Goal: Navigation & Orientation: Find specific page/section

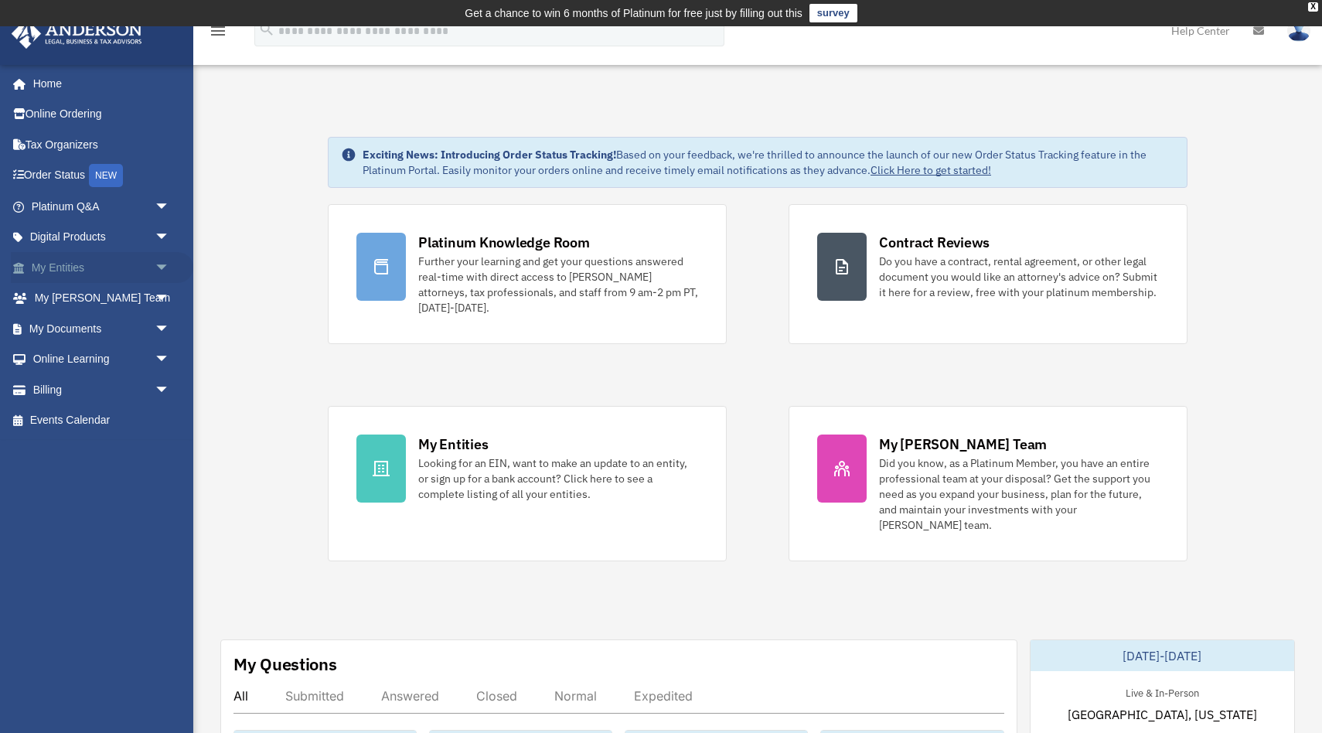
click at [66, 267] on link "My Entities arrow_drop_down" at bounding box center [102, 267] width 182 height 31
click at [163, 265] on span "arrow_drop_down" at bounding box center [170, 268] width 31 height 32
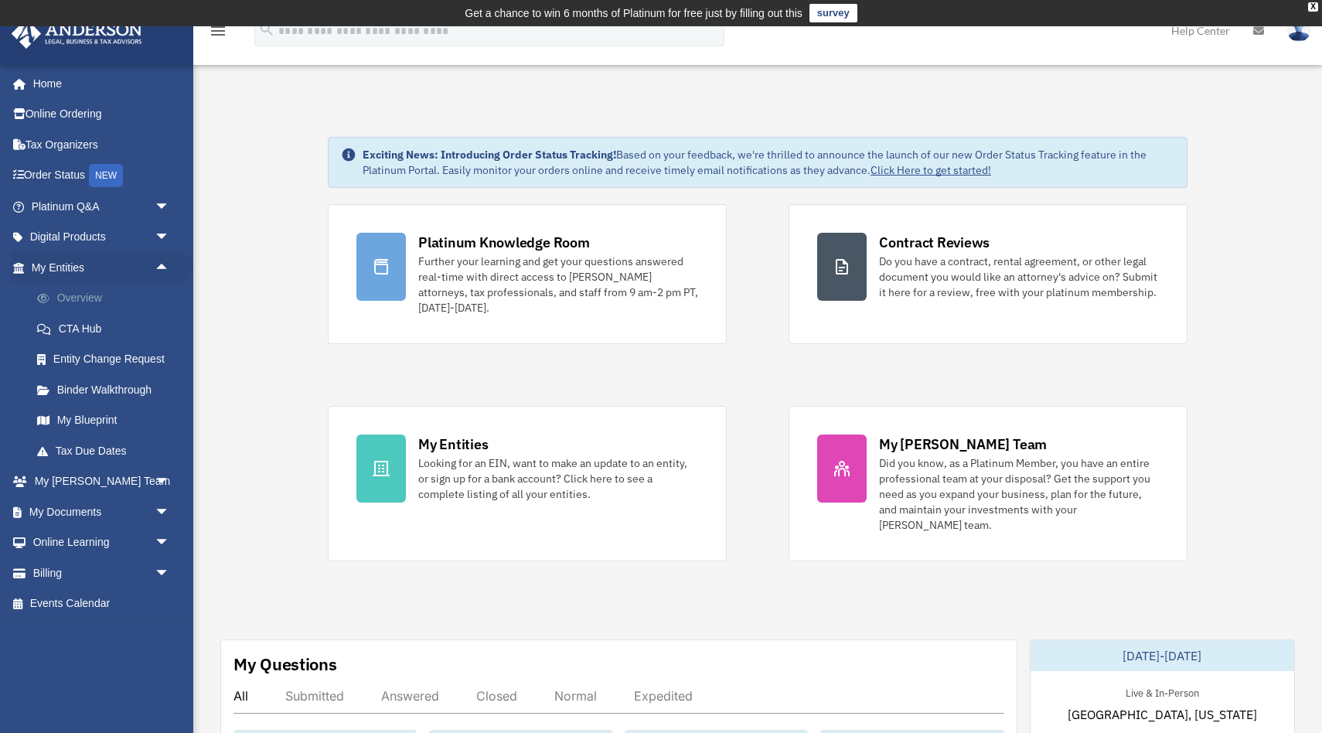
click at [84, 293] on link "Overview" at bounding box center [108, 298] width 172 height 31
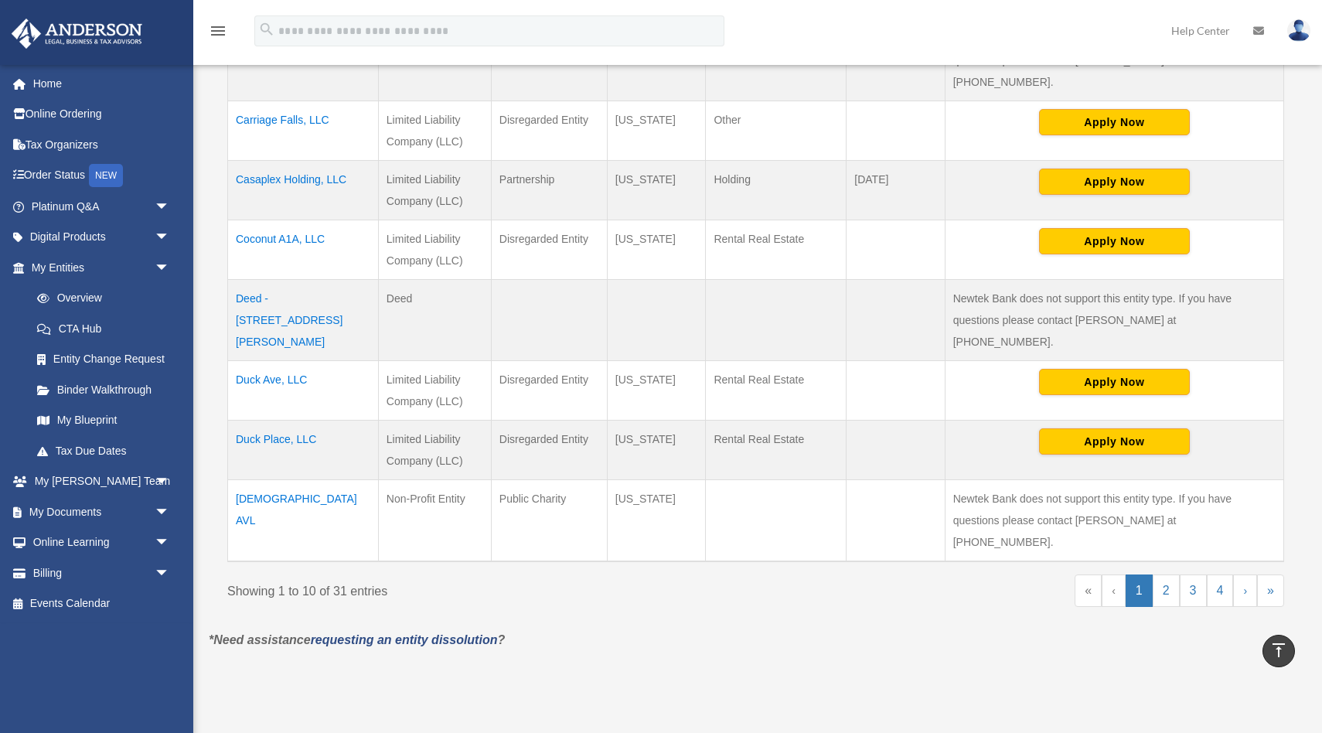
scroll to position [580, 0]
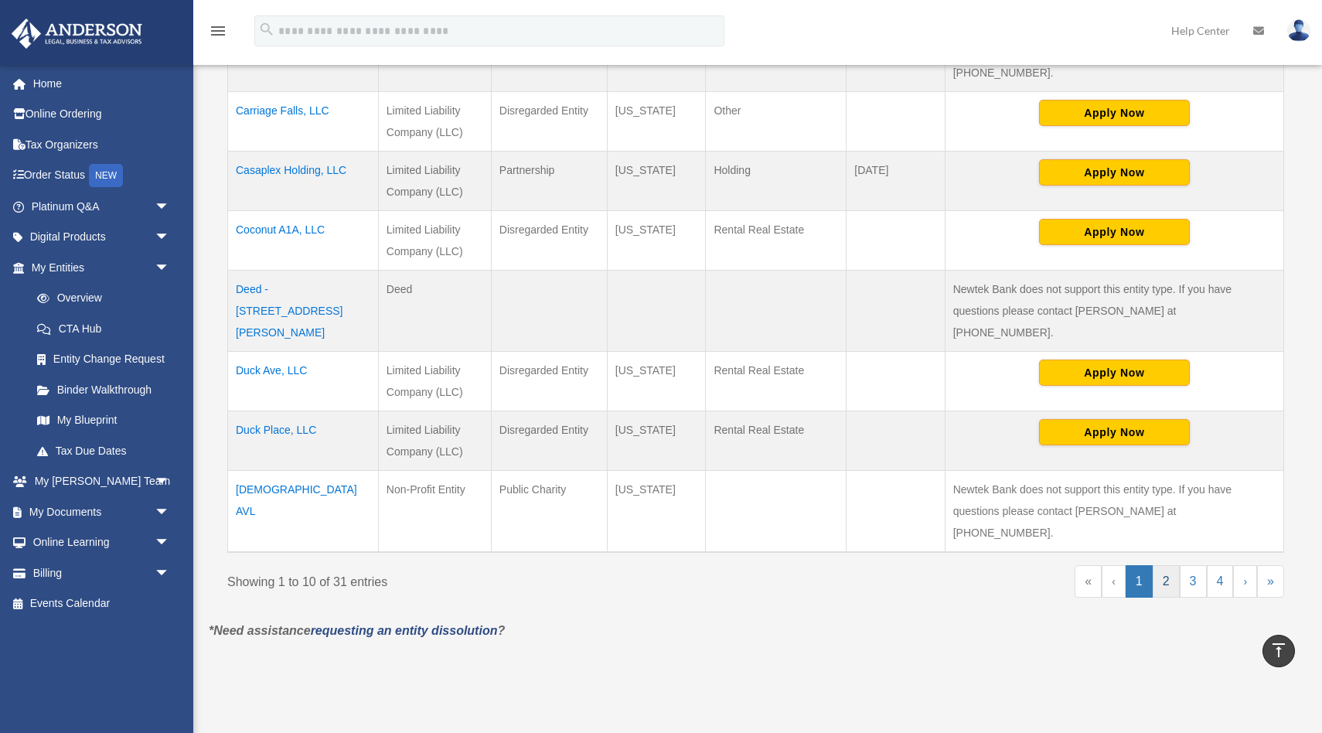
click at [1167, 565] on link "2" at bounding box center [1165, 581] width 27 height 32
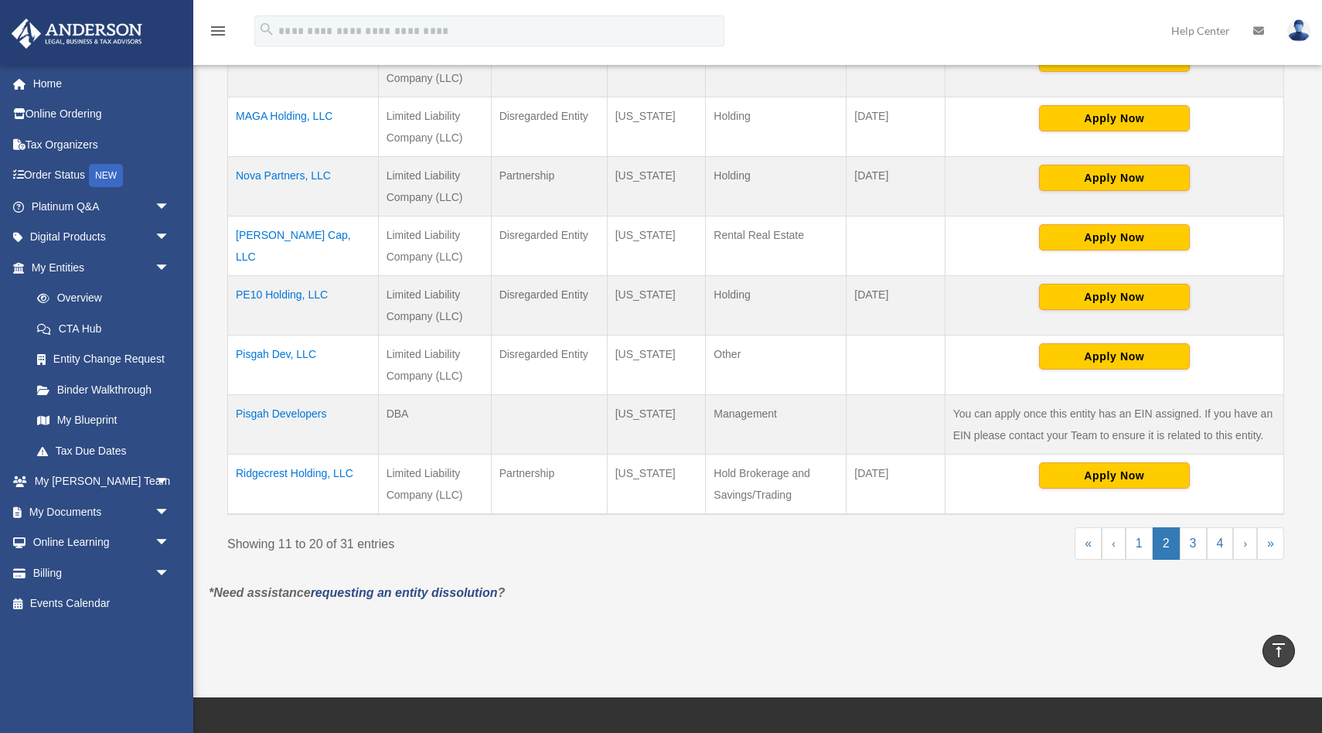
scroll to position [553, 0]
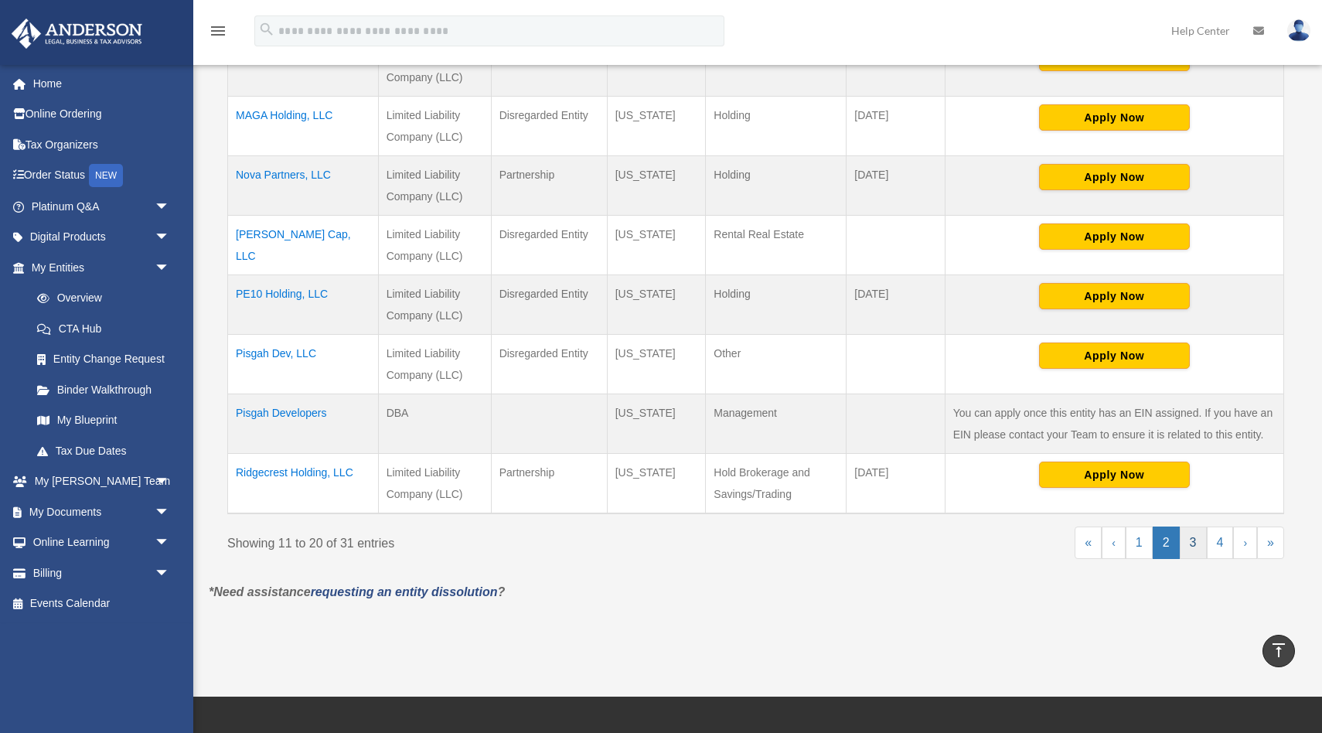
click at [1195, 546] on link "3" at bounding box center [1192, 542] width 27 height 32
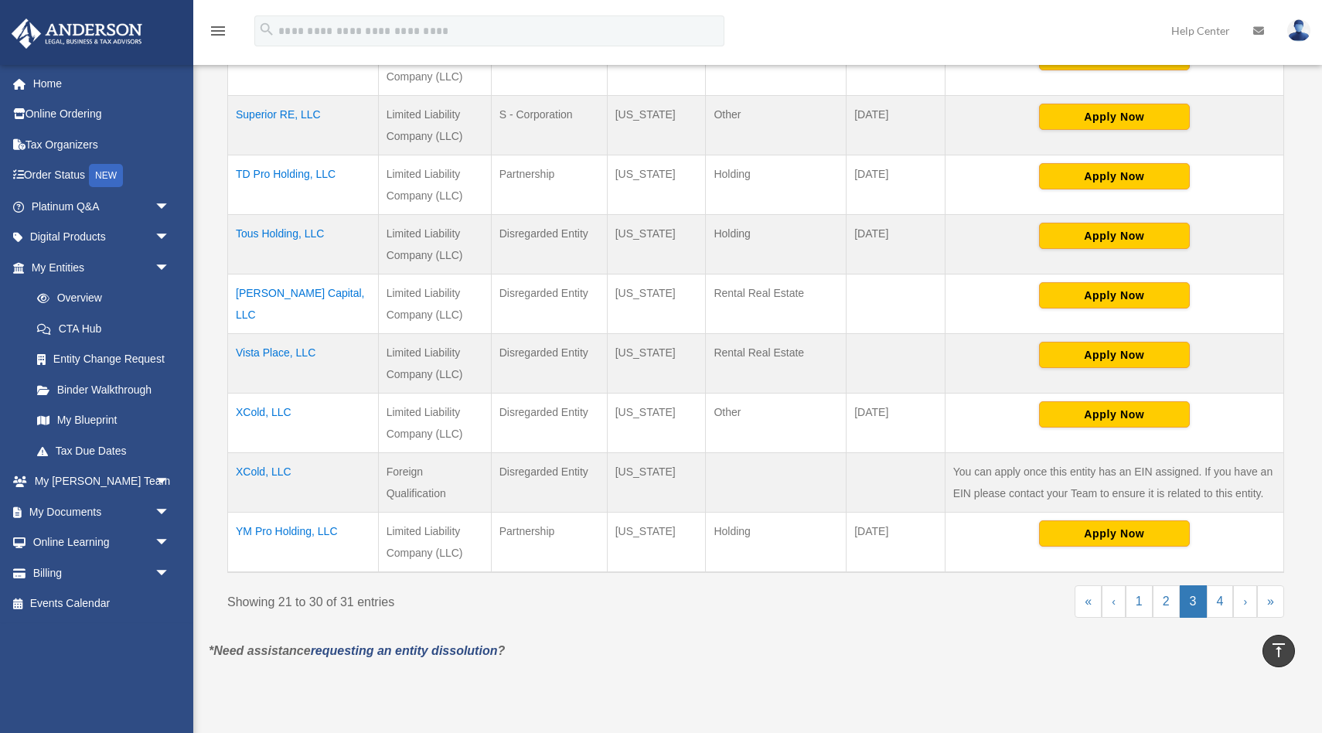
scroll to position [497, 0]
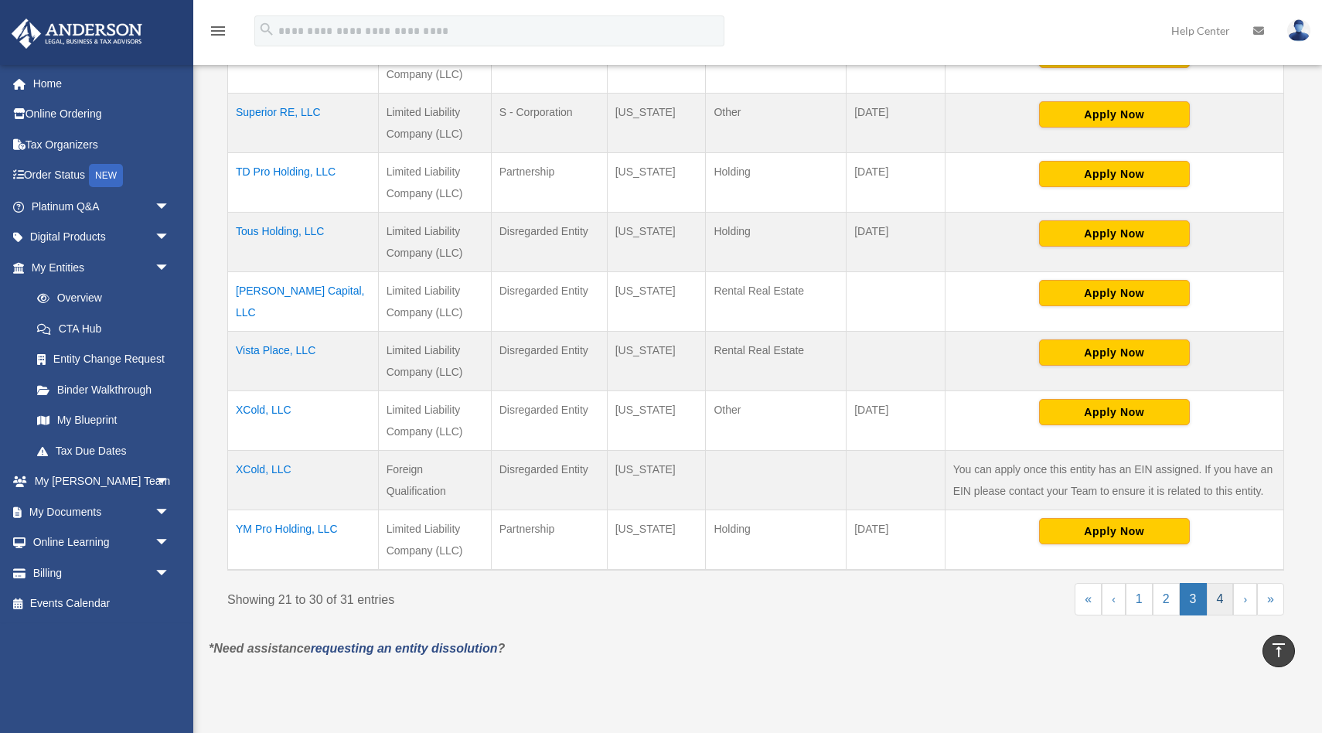
click at [1223, 599] on link "4" at bounding box center [1220, 599] width 27 height 32
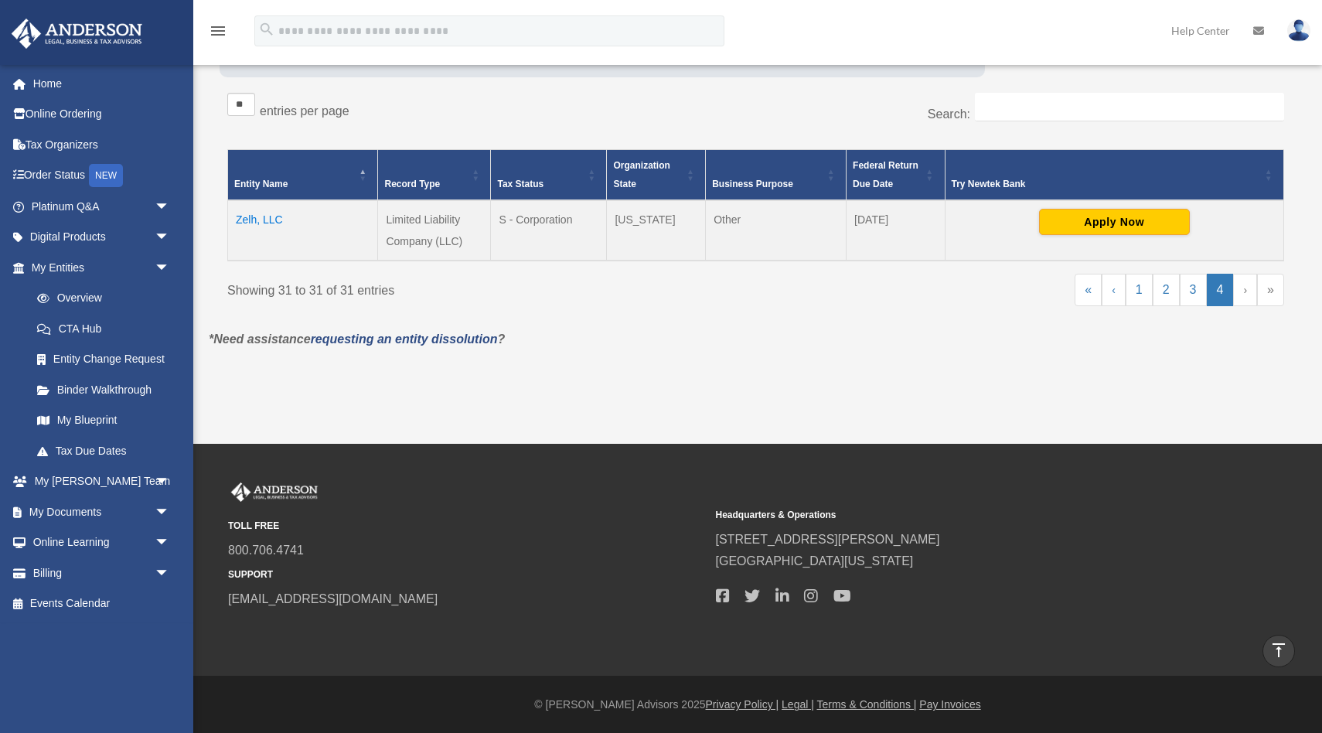
click at [1241, 290] on link "›" at bounding box center [1245, 290] width 24 height 32
click at [708, 376] on div "Overview date_range Published on Last updated [DATE] [DATE] by [PERSON_NAME] Ad…" at bounding box center [755, 113] width 1117 height 556
